Goal: Task Accomplishment & Management: Use online tool/utility

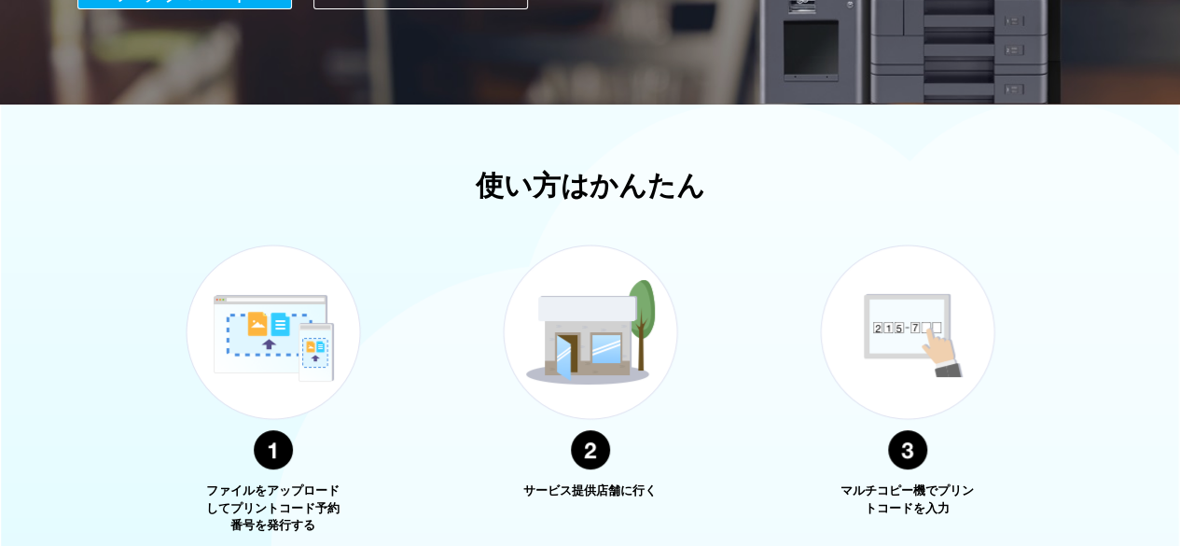
scroll to position [752, 0]
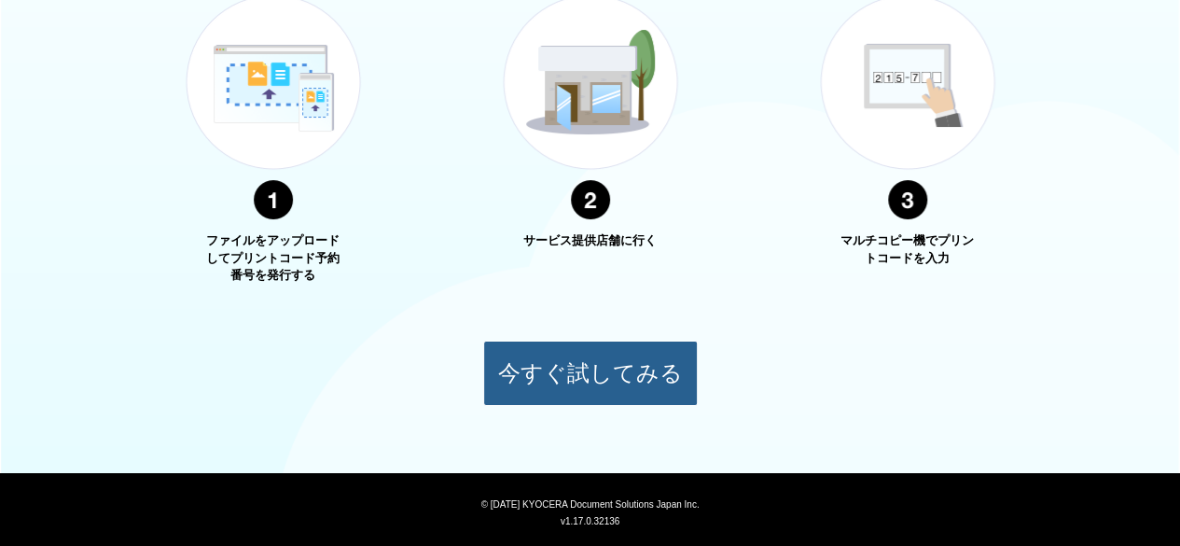
click at [569, 386] on button "今すぐ試してみる" at bounding box center [590, 373] width 215 height 65
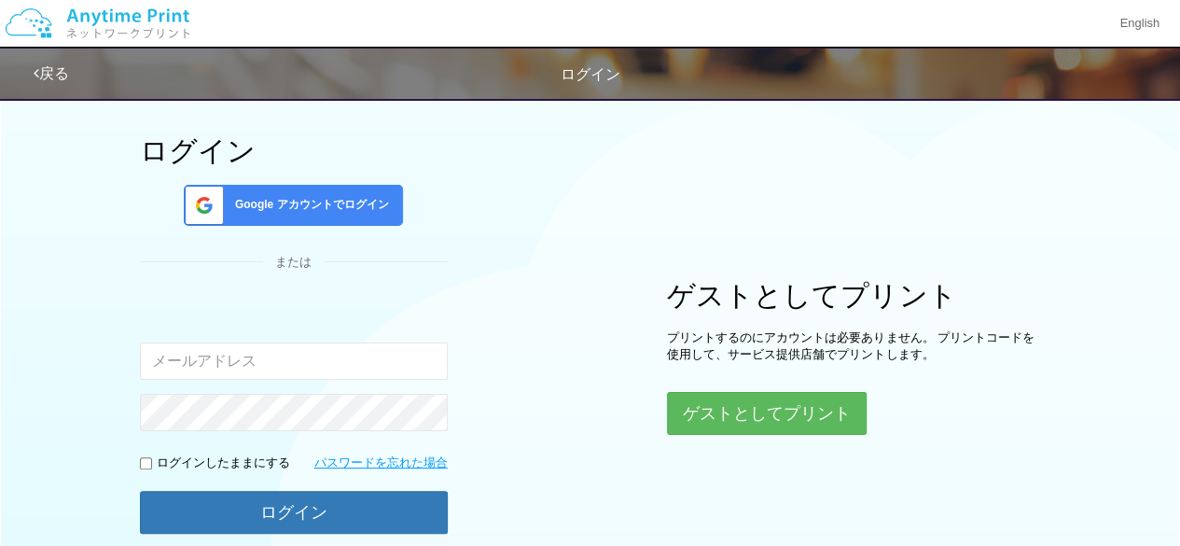
scroll to position [72, 0]
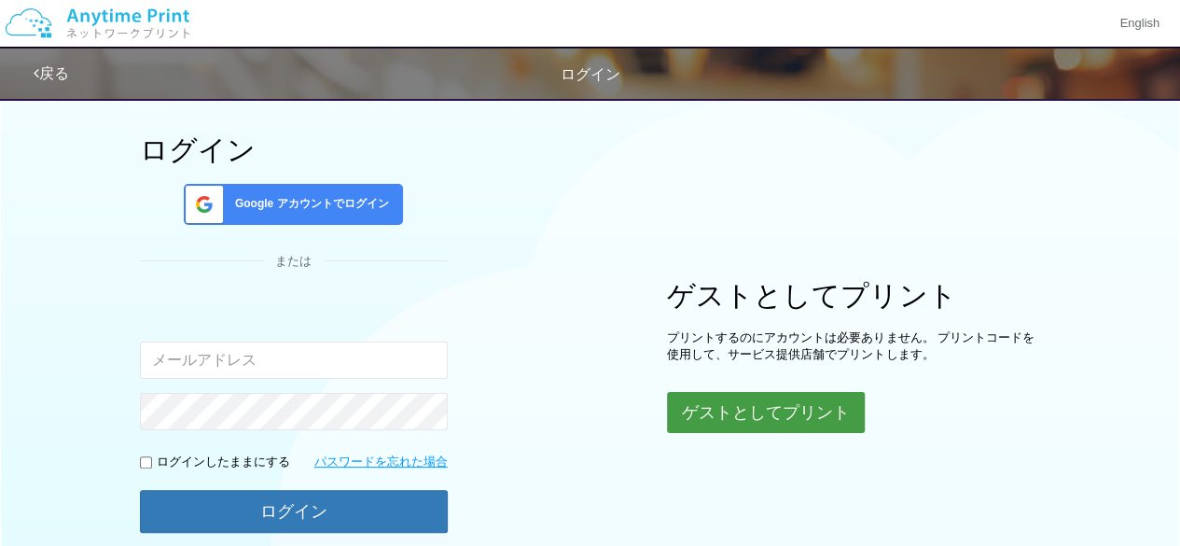
click at [689, 402] on button "ゲストとしてプリント" at bounding box center [766, 412] width 198 height 41
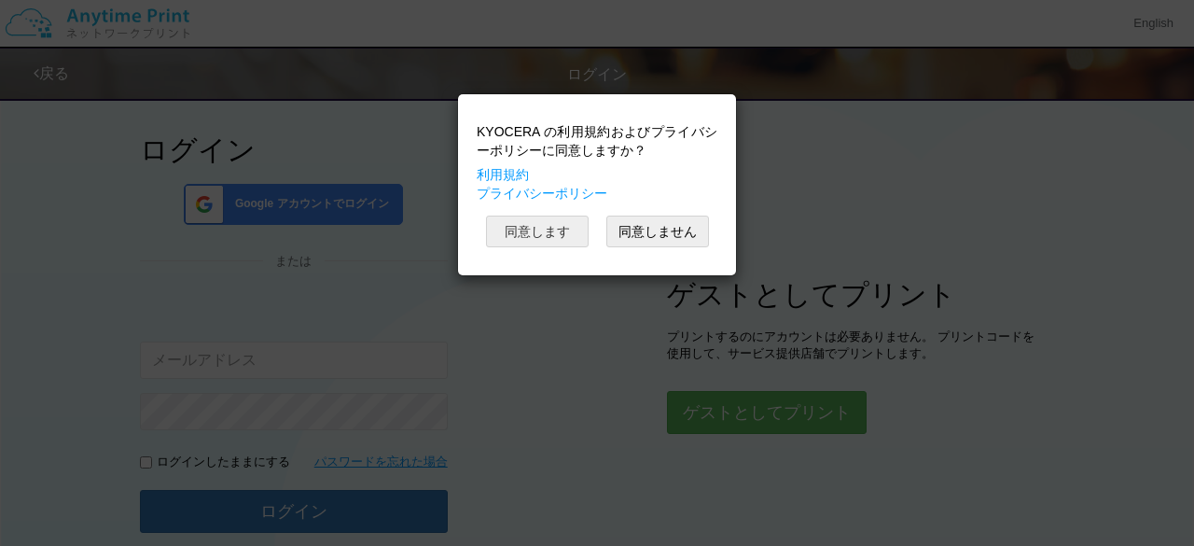
click at [560, 228] on button "同意します" at bounding box center [537, 232] width 103 height 32
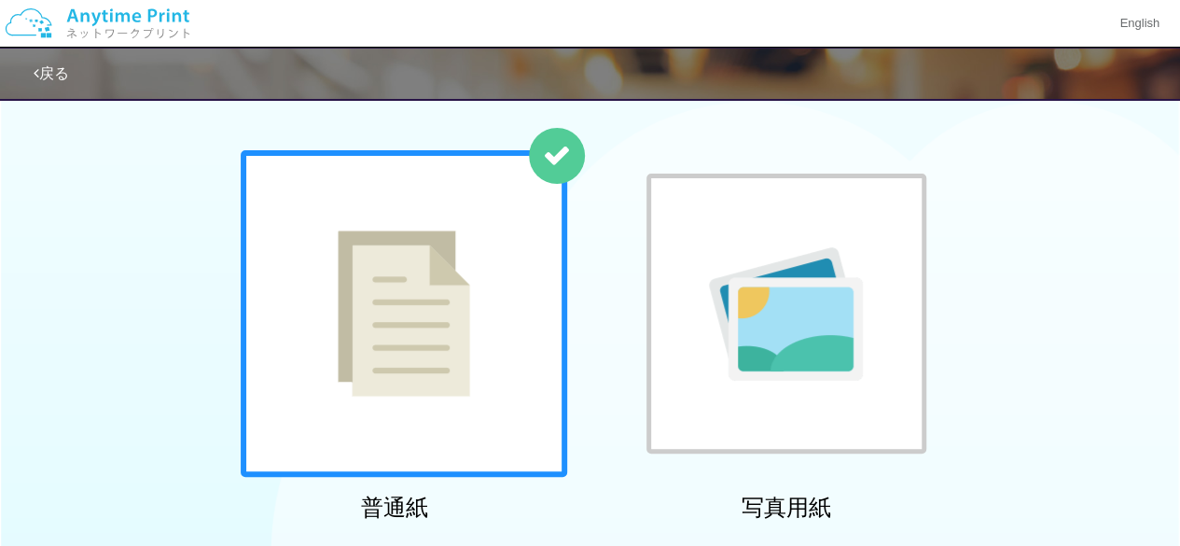
click at [483, 289] on div at bounding box center [404, 313] width 327 height 327
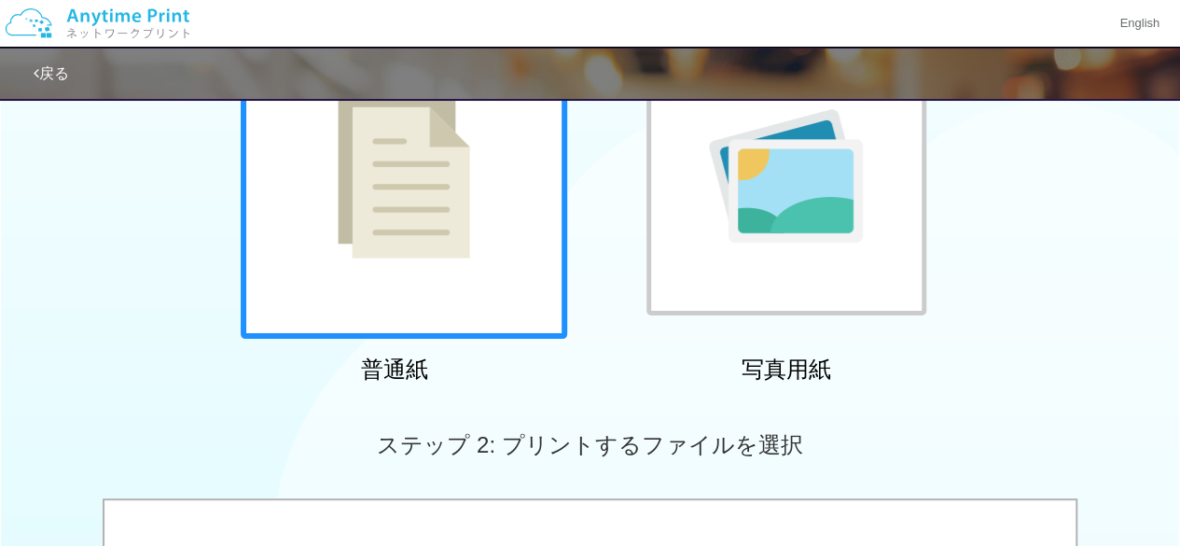
scroll to position [143, 0]
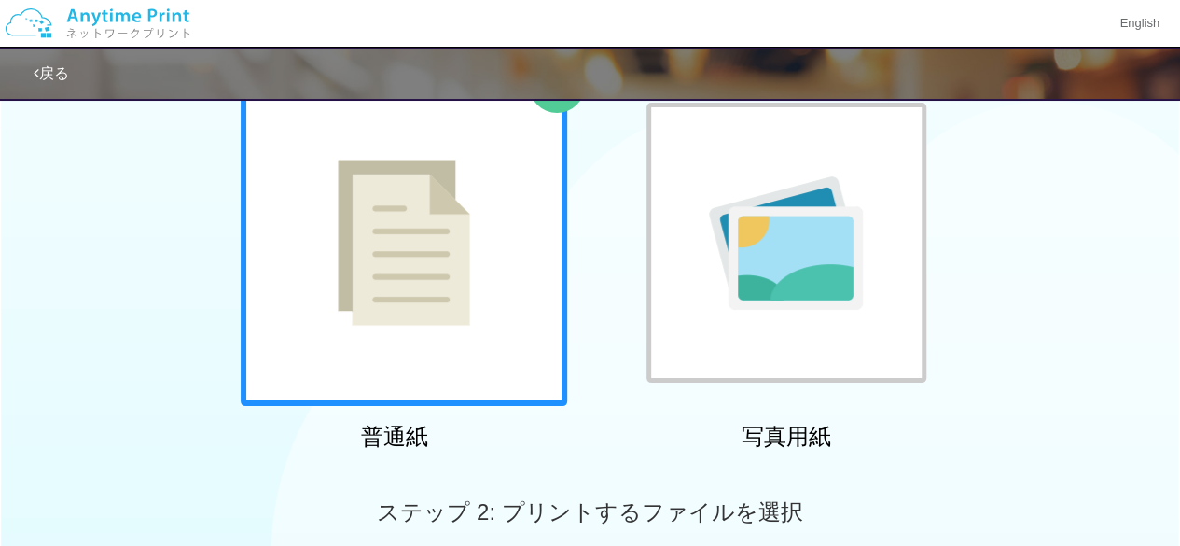
click at [71, 195] on div "普通紙 写真用紙" at bounding box center [590, 268] width 1180 height 379
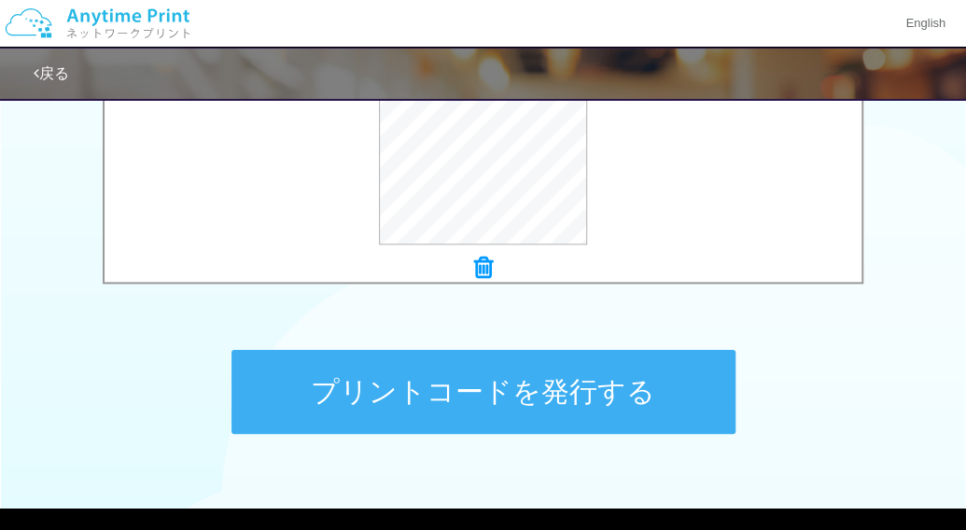
scroll to position [796, 0]
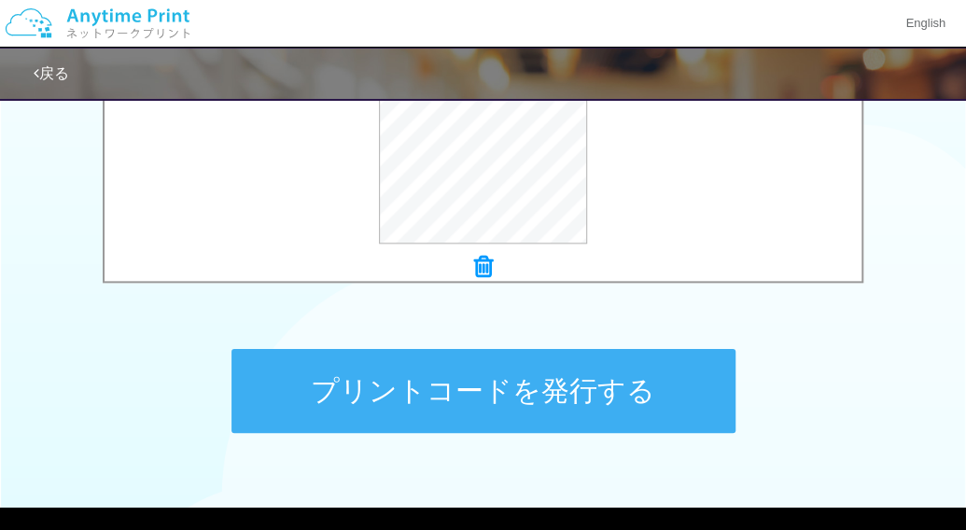
click at [318, 376] on button "プリントコードを発行する" at bounding box center [483, 391] width 504 height 84
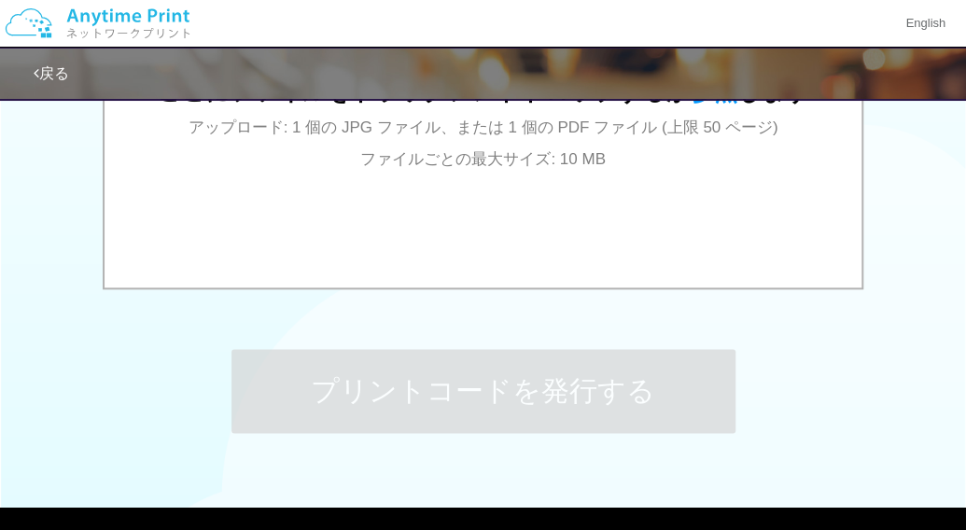
scroll to position [0, 0]
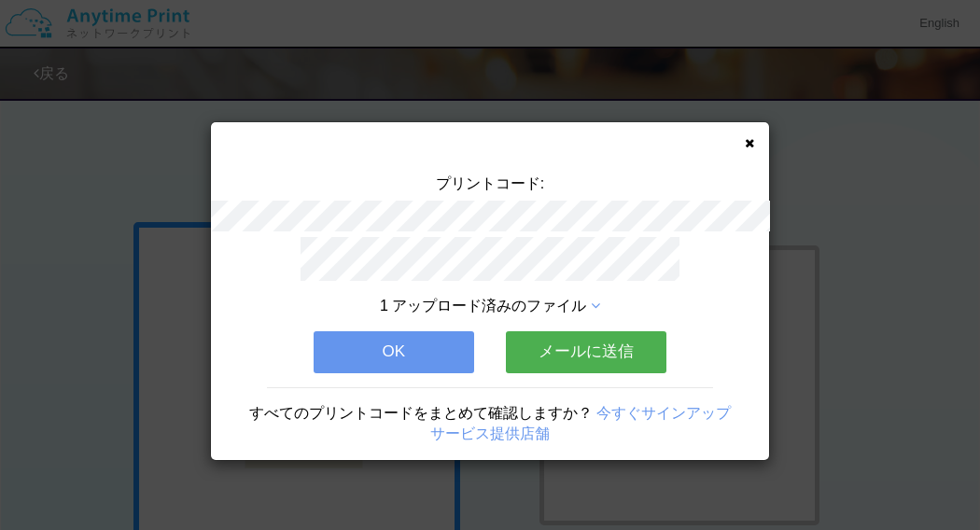
click at [384, 343] on button "OK" at bounding box center [394, 351] width 160 height 41
